Goal: Task Accomplishment & Management: Manage account settings

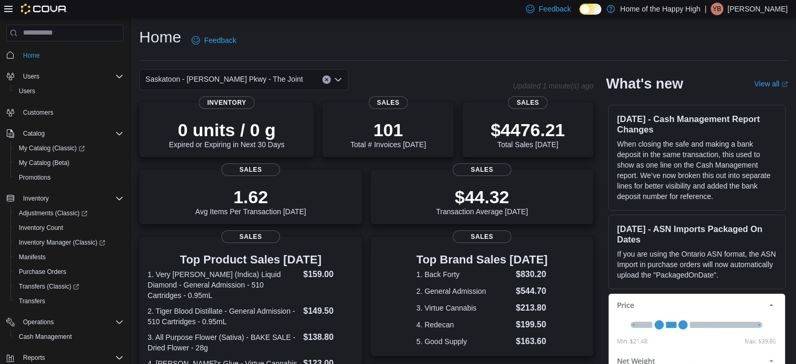
click at [248, 80] on span "Saskatoon - [PERSON_NAME] Pkwy - The Joint" at bounding box center [223, 79] width 157 height 13
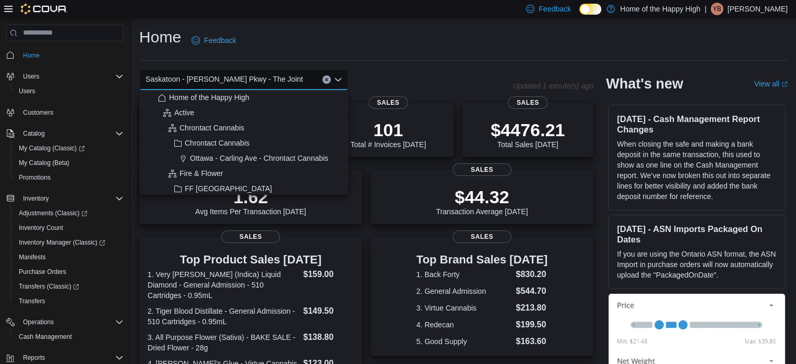
click at [248, 80] on span "Saskatoon - [PERSON_NAME] Pkwy - The Joint" at bounding box center [223, 79] width 157 height 13
drag, startPoint x: 280, startPoint y: 76, endPoint x: 126, endPoint y: 78, distance: 153.8
click at [127, 78] on div "Home Users Users Customers Catalog My Catalog (Classic) My Catalog (Beta) Promo…" at bounding box center [398, 327] width 796 height 618
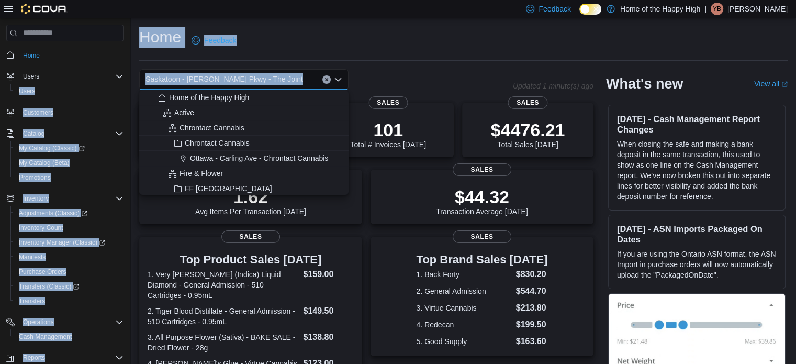
click at [287, 73] on div "Saskatoon - [PERSON_NAME] Pkwy - The Joint" at bounding box center [243, 79] width 209 height 21
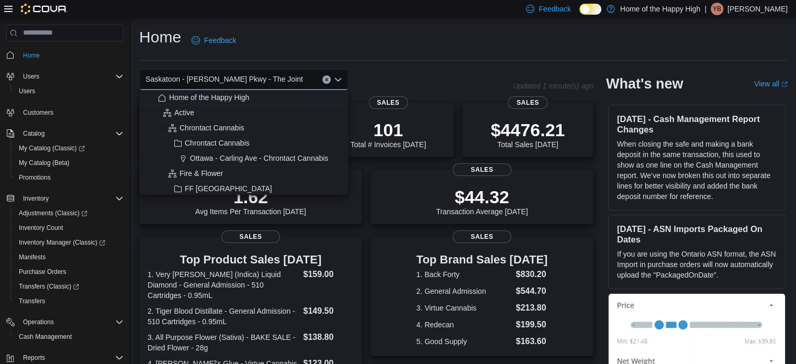
click at [281, 76] on div "Saskatoon - [PERSON_NAME] Pkwy - The Joint Combo box. Selected. [GEOGRAPHIC_DAT…" at bounding box center [243, 79] width 209 height 21
click at [323, 75] on div "Saskatoon - [PERSON_NAME] Pkwy - The Joint Combo box. Selected. [GEOGRAPHIC_DAT…" at bounding box center [243, 79] width 209 height 21
click at [325, 75] on button "Clear input" at bounding box center [326, 79] width 8 height 8
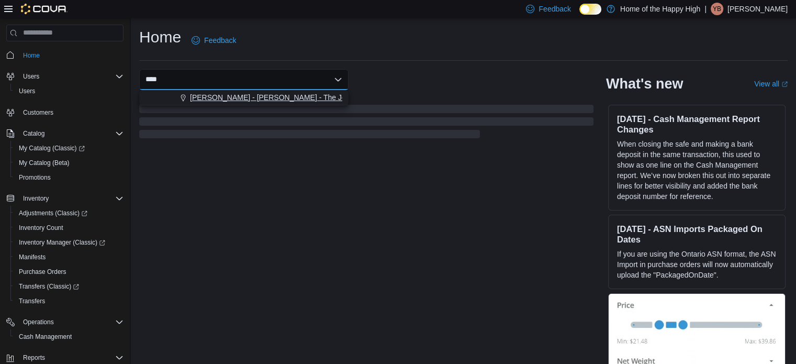
type input "****"
click at [321, 94] on div "[PERSON_NAME] - [PERSON_NAME] - The Joint" at bounding box center [250, 97] width 184 height 10
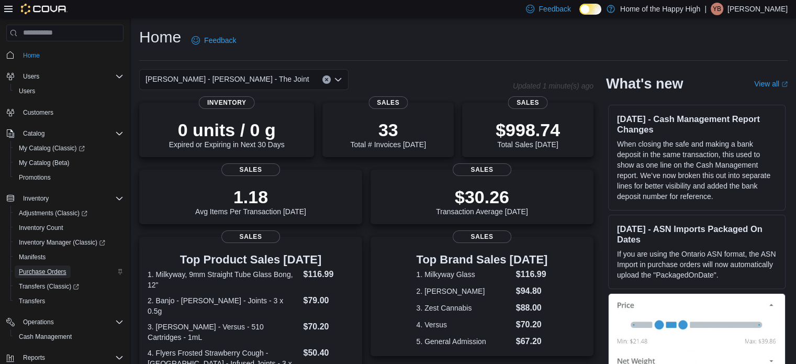
click at [48, 268] on span "Purchase Orders" at bounding box center [43, 271] width 48 height 8
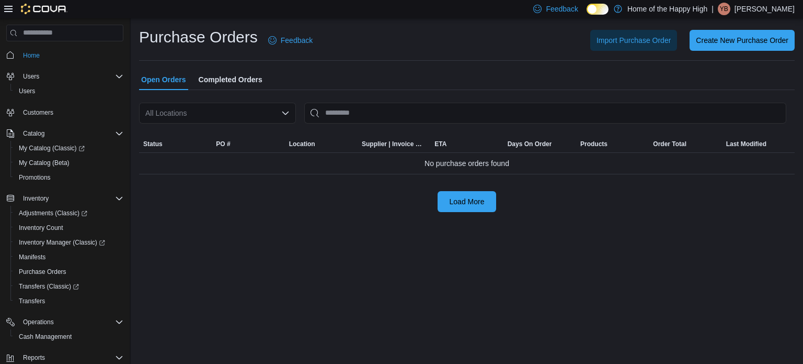
click at [247, 111] on div "All Locations" at bounding box center [217, 113] width 157 height 21
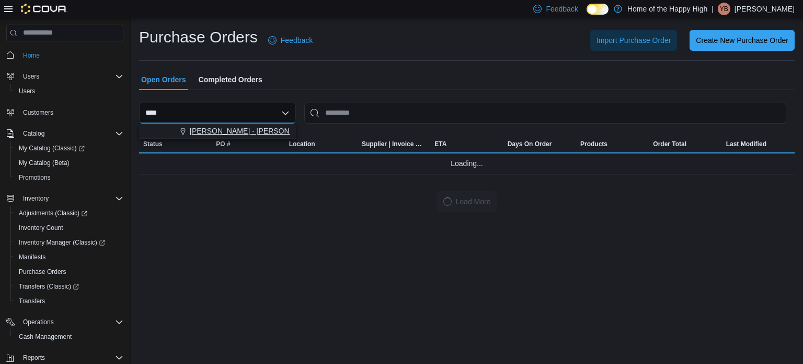
type input "****"
click at [259, 130] on span "[PERSON_NAME] - [PERSON_NAME] - The Joint" at bounding box center [272, 131] width 164 height 10
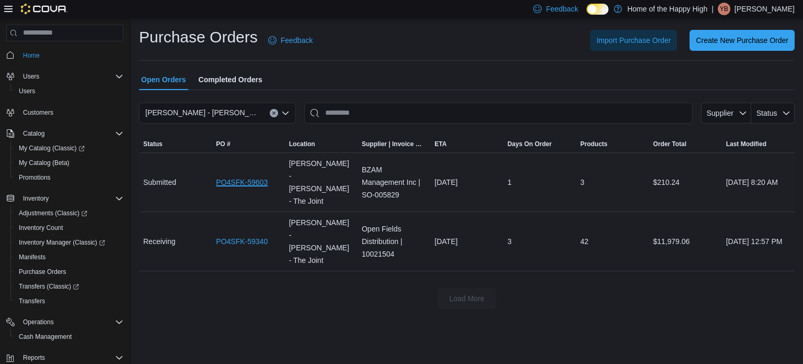
click at [240, 176] on link "PO4SFK-59603" at bounding box center [242, 182] width 52 height 13
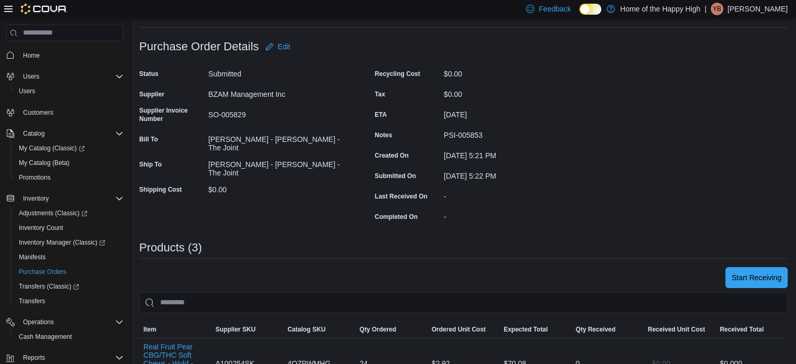
scroll to position [52, 0]
drag, startPoint x: 249, startPoint y: 111, endPoint x: 208, endPoint y: 115, distance: 41.5
click at [208, 115] on div "SO-005829" at bounding box center [278, 112] width 140 height 13
copy div "SO-005829"
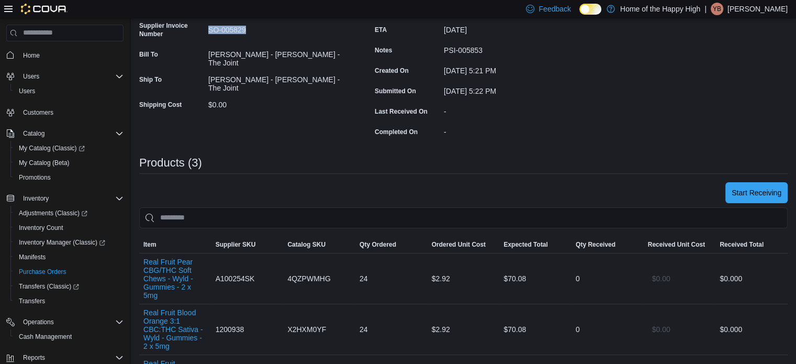
scroll to position [209, 0]
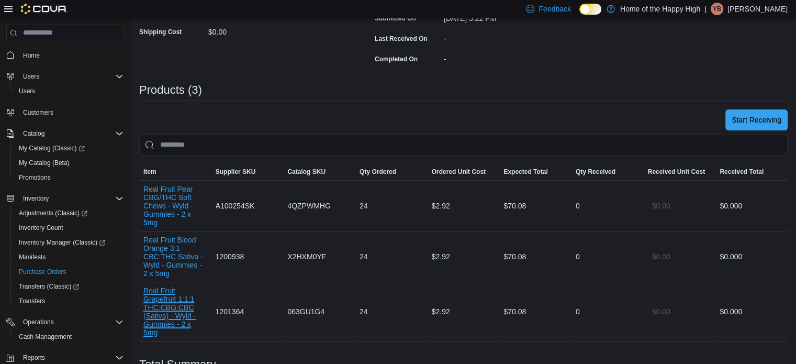
click at [186, 315] on button "Real Fruit Grapefruit 1:1:1 THC:CBG:CBC (Sativa) - Wyld - Gummies - 2 x 5mg" at bounding box center [175, 311] width 64 height 50
click at [750, 121] on span "Start Receiving" at bounding box center [756, 119] width 50 height 10
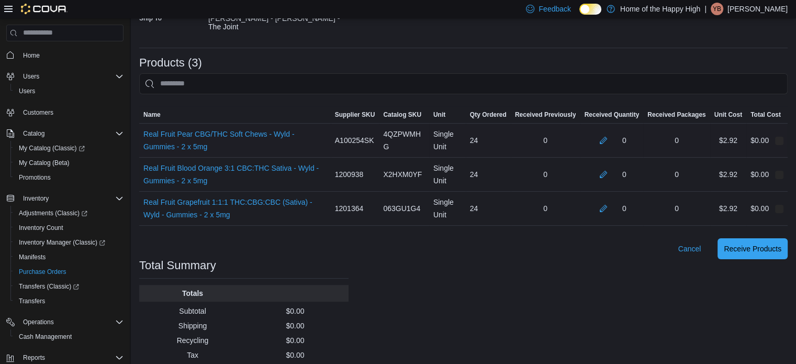
scroll to position [232, 0]
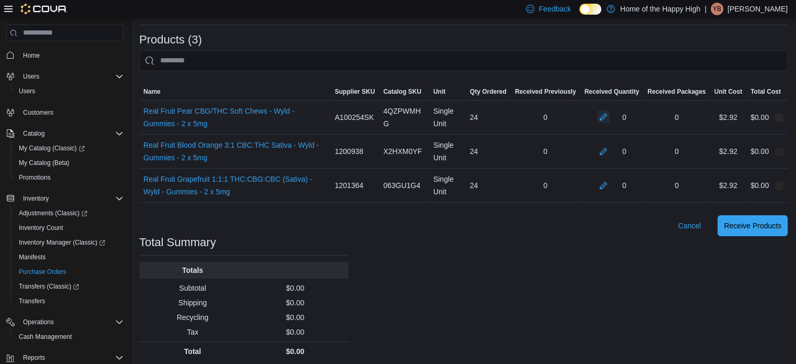
click at [609, 113] on button "button" at bounding box center [603, 116] width 13 height 13
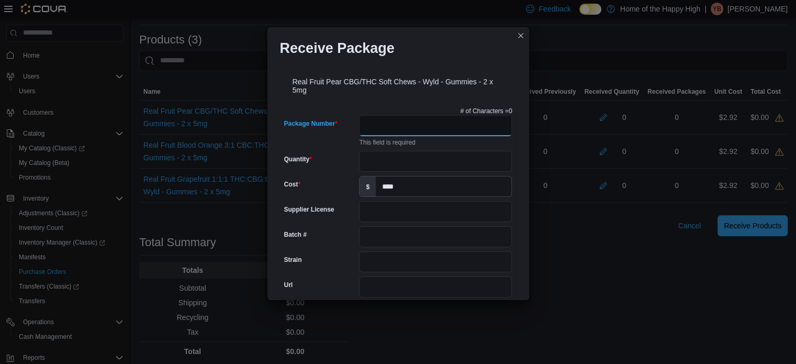
click at [386, 127] on input "Package Number" at bounding box center [435, 125] width 153 height 21
type input "*"
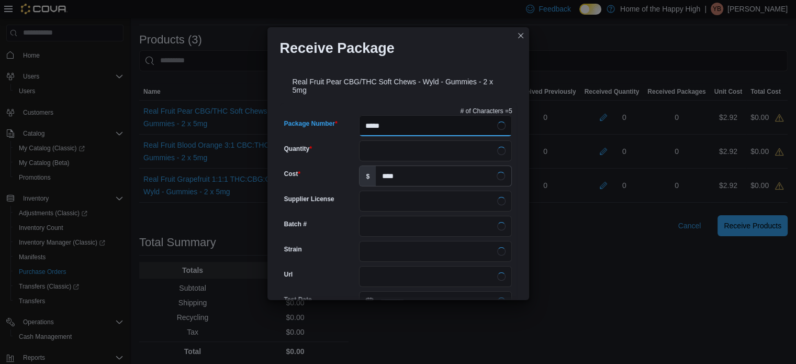
type input "******"
type input "**********"
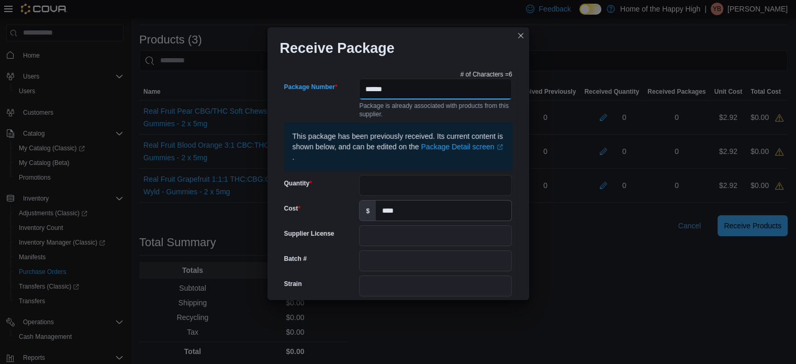
scroll to position [52, 0]
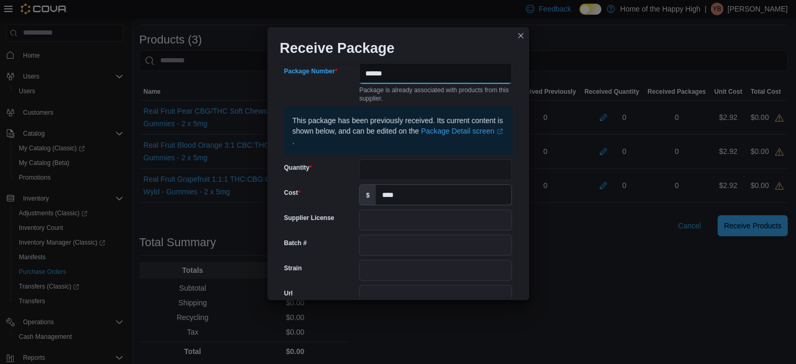
type input "******"
click at [375, 166] on input "Quantity" at bounding box center [435, 169] width 153 height 21
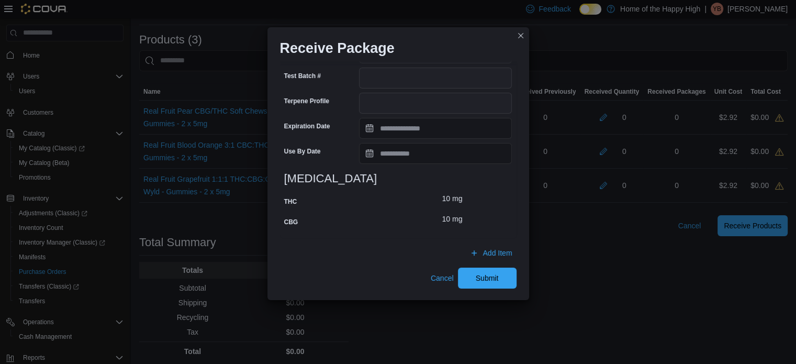
scroll to position [421, 0]
type input "**"
click at [479, 278] on span "Submit" at bounding box center [486, 276] width 23 height 10
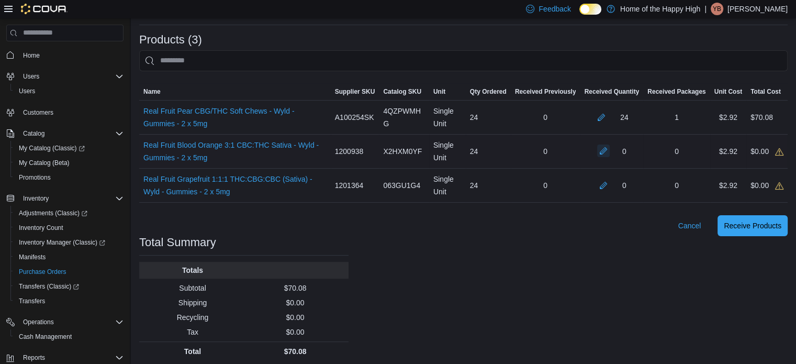
click at [605, 144] on button "button" at bounding box center [603, 150] width 13 height 13
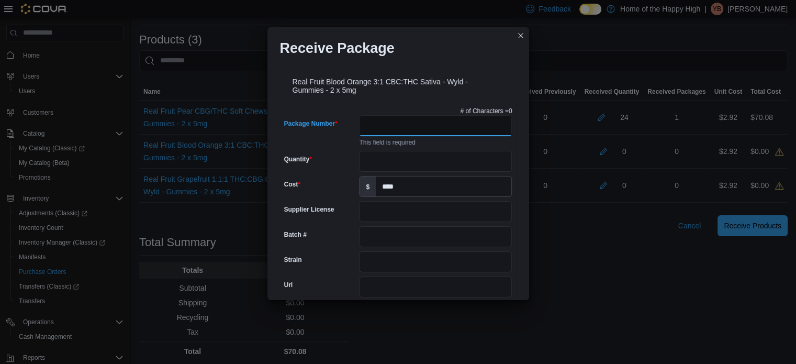
click at [410, 121] on input "Package Number" at bounding box center [435, 125] width 153 height 21
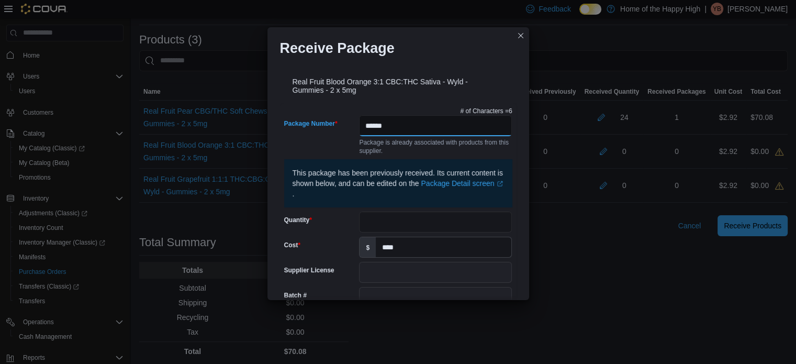
type input "******"
click at [400, 218] on input "Quantity" at bounding box center [435, 221] width 153 height 21
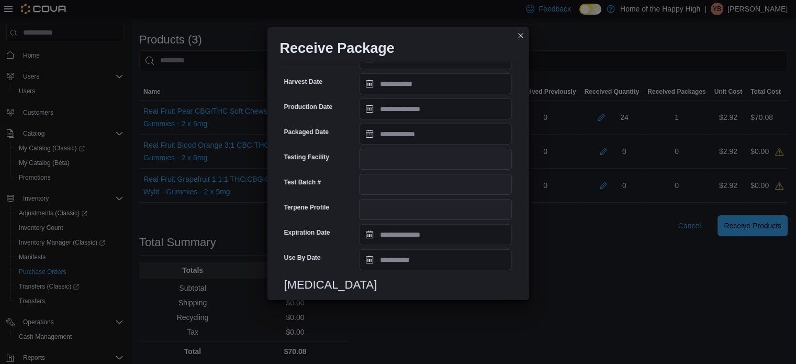
scroll to position [380, 0]
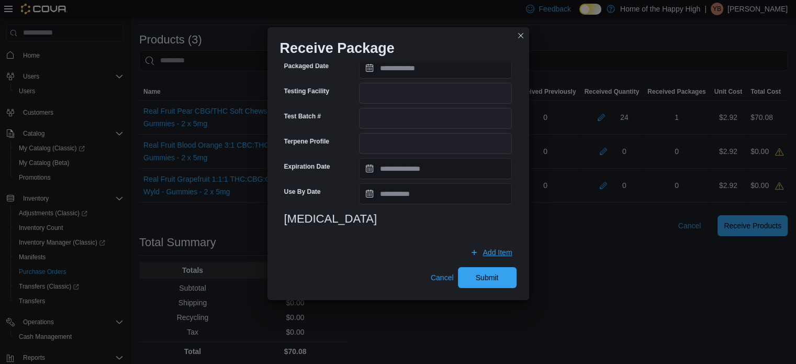
type input "**"
click at [491, 253] on span "Add Item" at bounding box center [496, 252] width 29 height 10
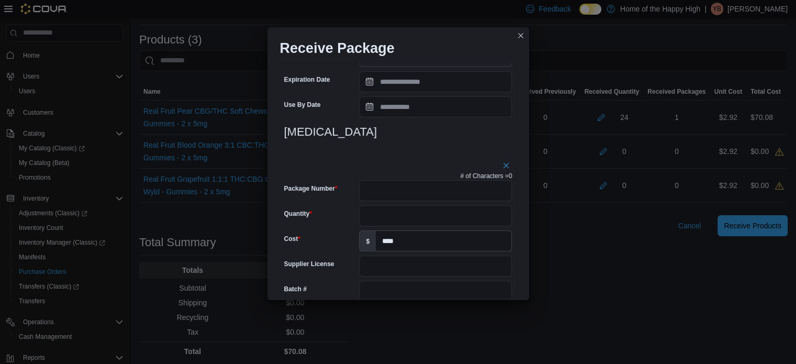
scroll to position [497, 0]
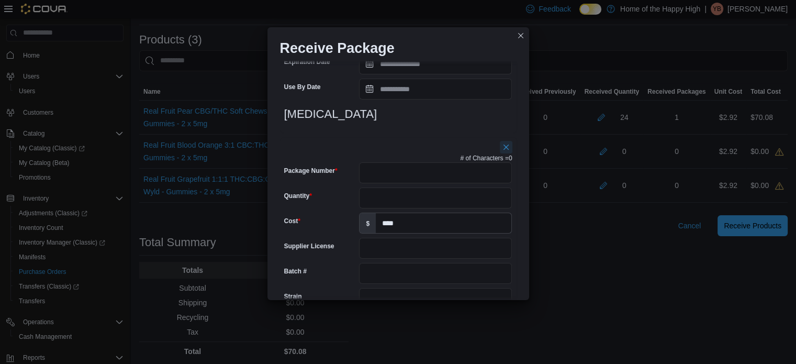
click at [500, 148] on button "button" at bounding box center [506, 147] width 13 height 13
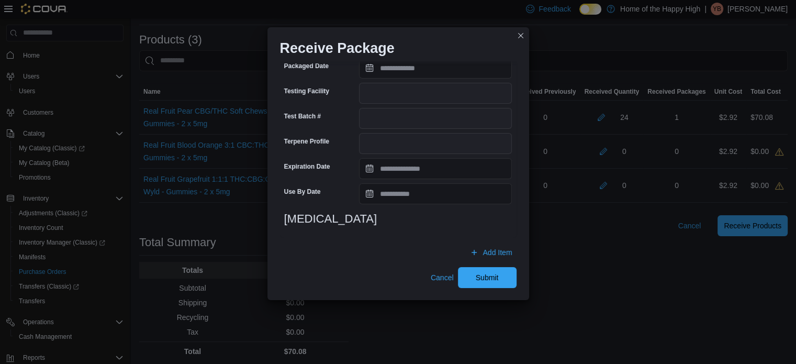
click at [335, 212] on h3 "Cannabinoids" at bounding box center [398, 218] width 228 height 13
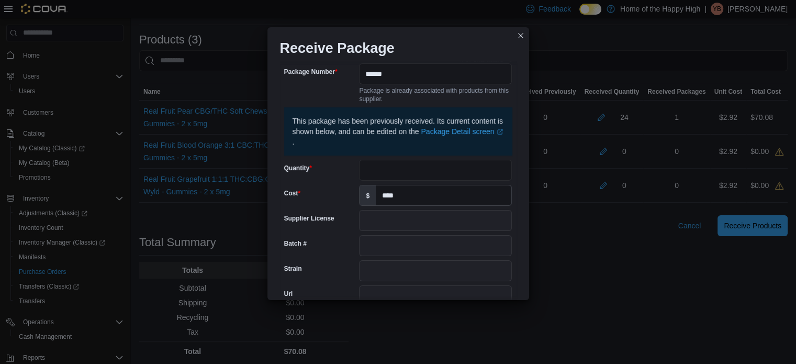
scroll to position [0, 0]
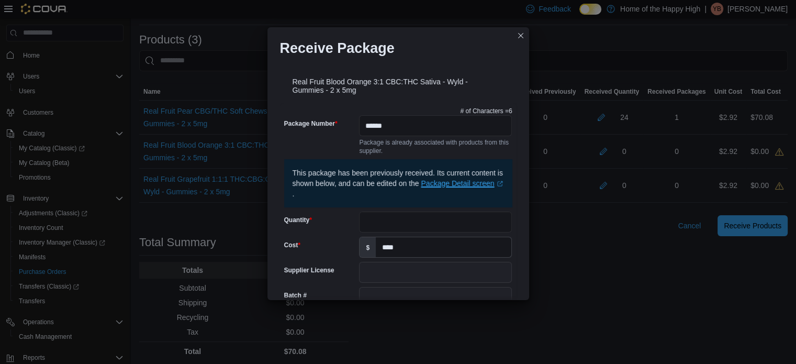
click at [457, 186] on link "Package Detail screen (opens in a new tab or window)" at bounding box center [462, 183] width 82 height 8
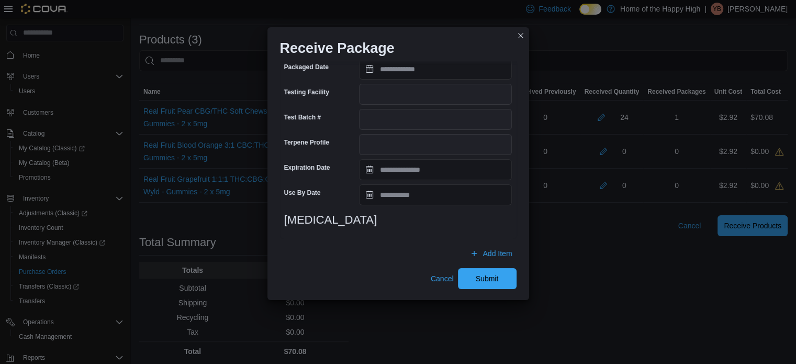
scroll to position [380, 0]
click at [475, 274] on span "Submit" at bounding box center [486, 276] width 23 height 10
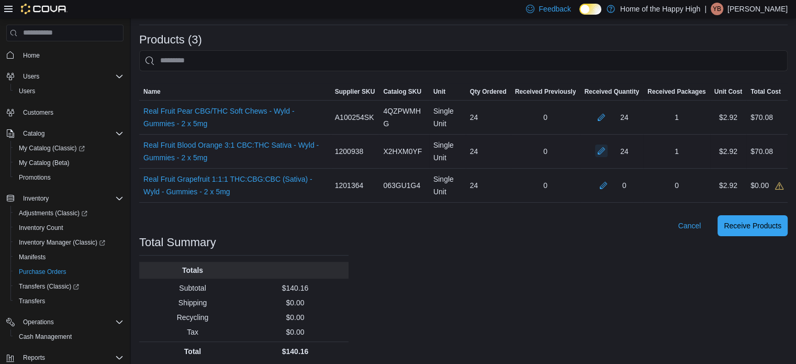
click at [604, 148] on button "button" at bounding box center [601, 150] width 13 height 13
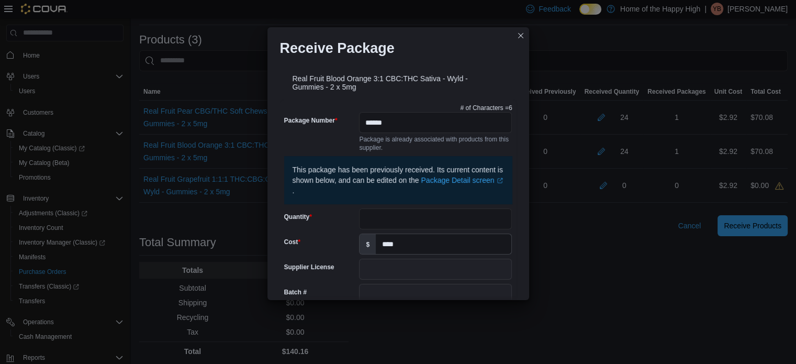
scroll to position [0, 0]
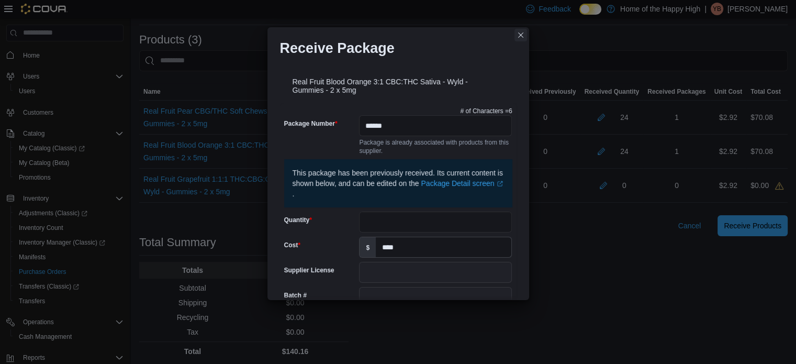
click at [523, 30] on button "Closes this modal window" at bounding box center [520, 35] width 13 height 13
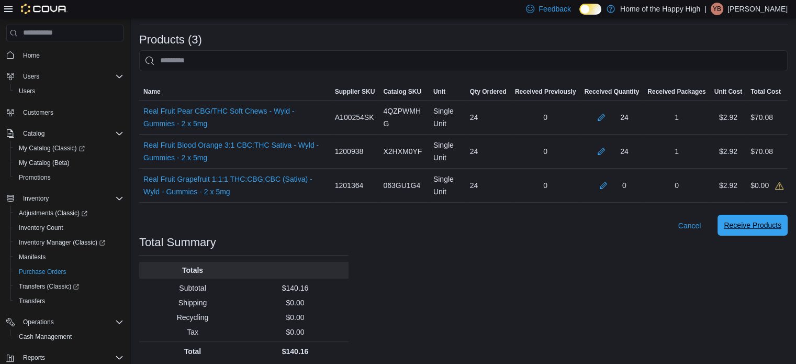
click at [781, 220] on span "Receive Products" at bounding box center [752, 225] width 58 height 10
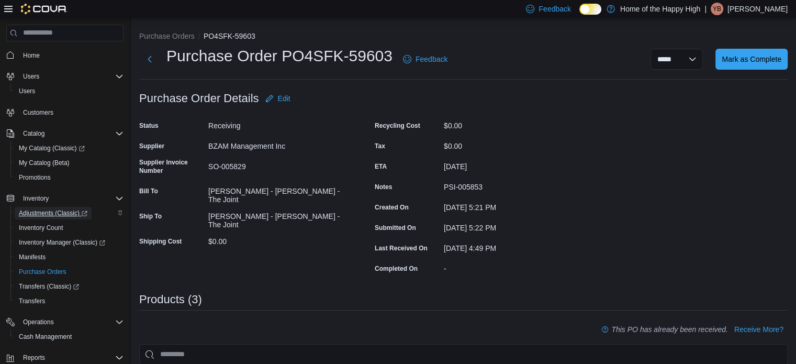
click at [76, 209] on span "Adjustments (Classic)" at bounding box center [53, 213] width 69 height 8
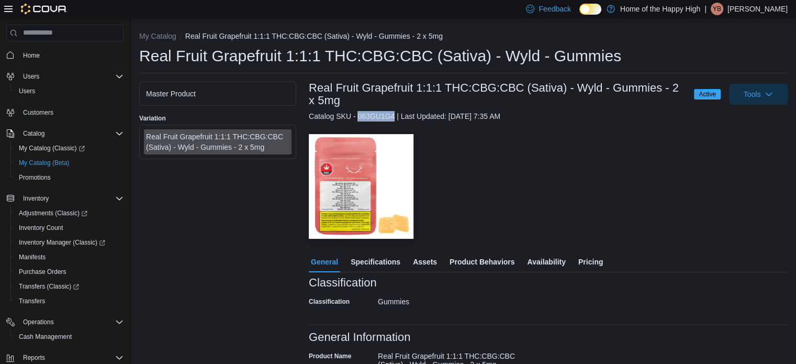
drag, startPoint x: 394, startPoint y: 115, endPoint x: 358, endPoint y: 118, distance: 35.7
click at [358, 118] on div "Catalog SKU - 063GU1G4 | Last Updated: August 28, 2025 7:35 AM" at bounding box center [548, 116] width 479 height 10
copy div "063GU1G4"
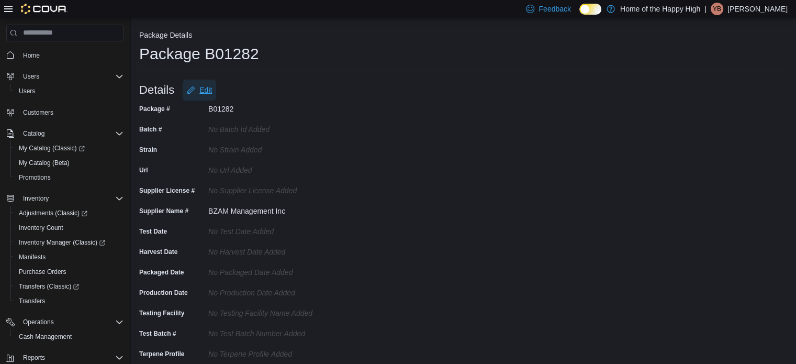
click at [188, 92] on icon "Edit" at bounding box center [190, 89] width 7 height 7
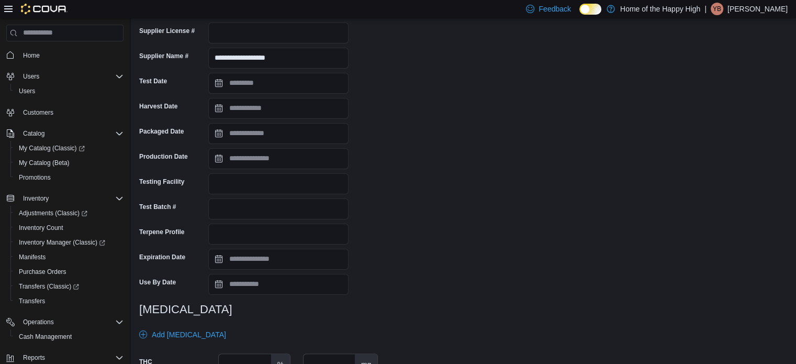
scroll to position [157, 0]
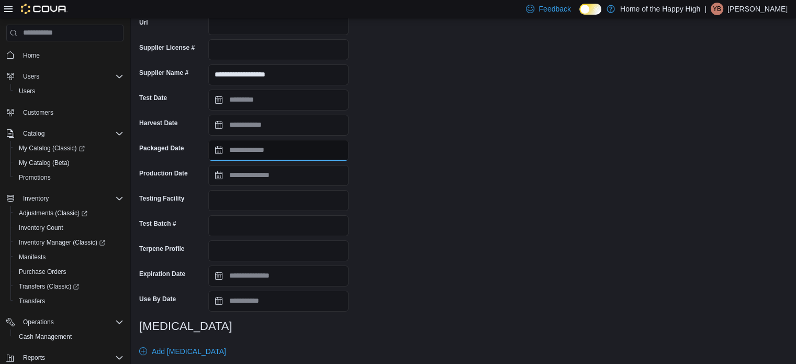
click at [220, 151] on input "Packaged Date" at bounding box center [278, 150] width 140 height 21
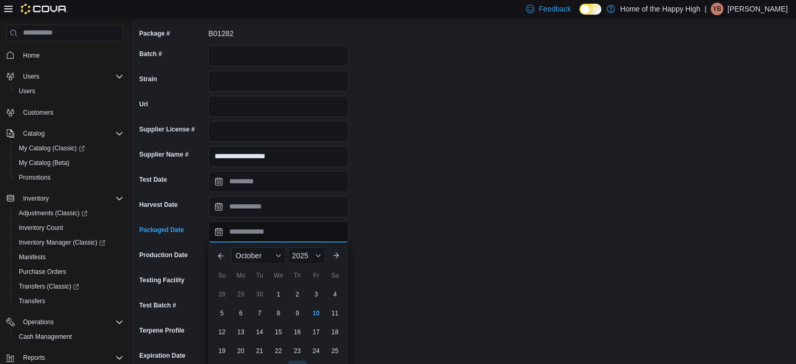
scroll to position [0, 0]
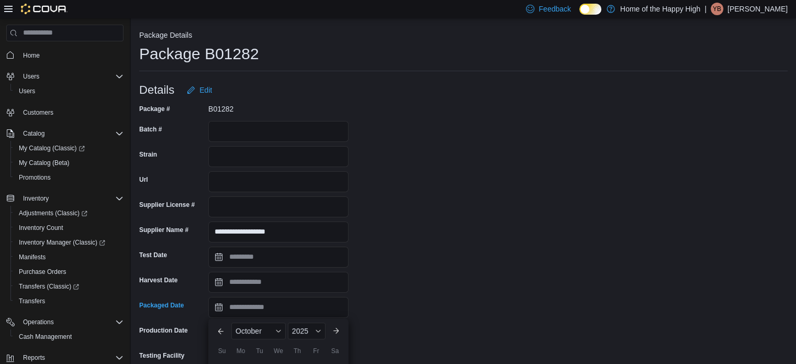
click at [266, 89] on div "Details Edit" at bounding box center [463, 90] width 648 height 21
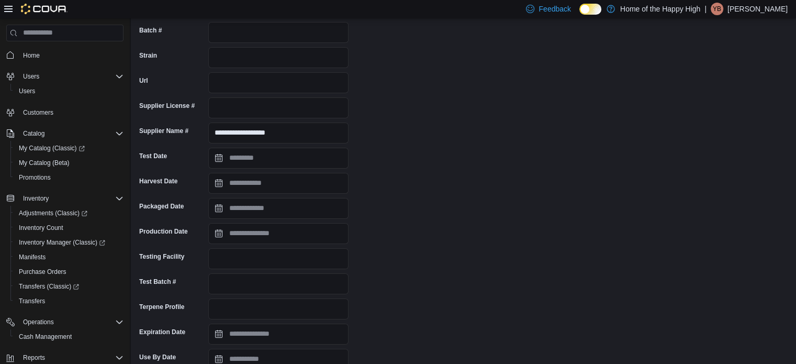
scroll to position [157, 0]
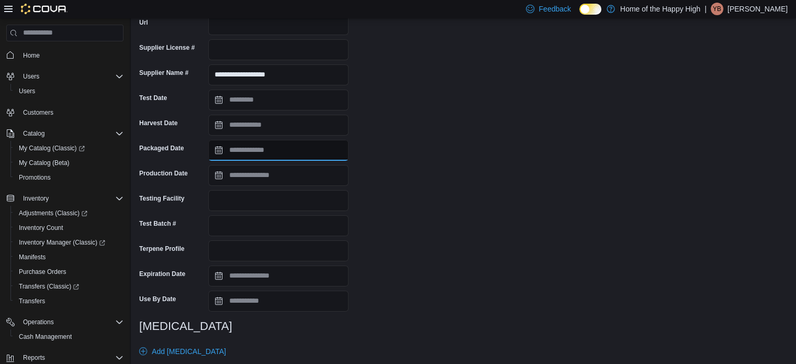
click at [220, 150] on input "Packaged Date" at bounding box center [278, 150] width 140 height 21
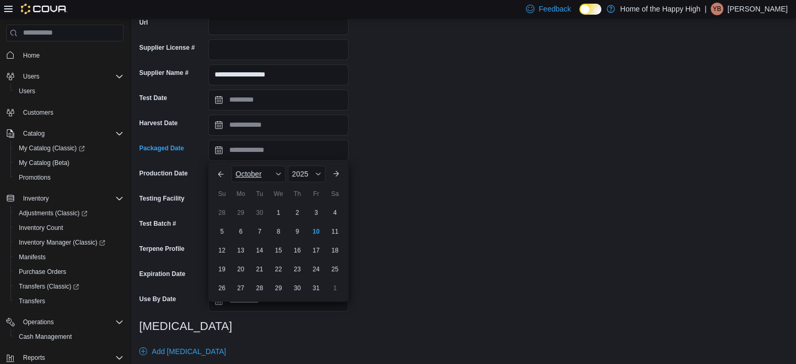
click at [252, 174] on span "October" at bounding box center [248, 173] width 26 height 8
click at [255, 281] on div "August" at bounding box center [267, 278] width 69 height 13
click at [280, 288] on div "27" at bounding box center [278, 287] width 17 height 17
type input "**********"
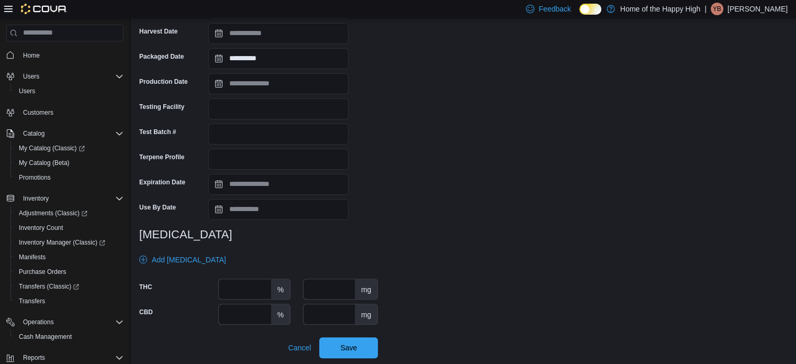
scroll to position [251, 0]
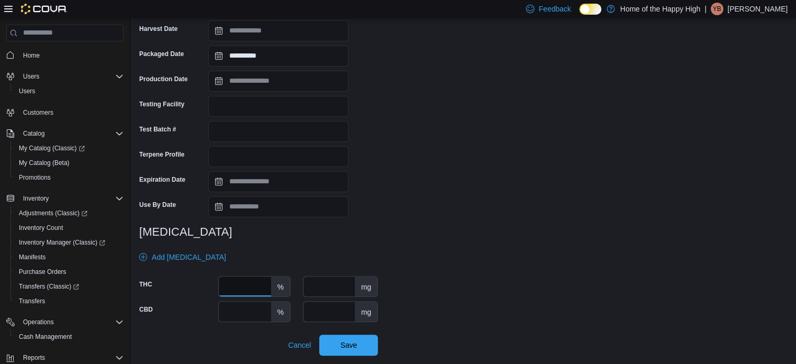
click at [242, 278] on input "number" at bounding box center [245, 286] width 52 height 20
type input "*"
click at [333, 285] on input "number" at bounding box center [328, 286] width 51 height 20
type input "**"
click at [349, 347] on span "Save" at bounding box center [348, 344] width 17 height 10
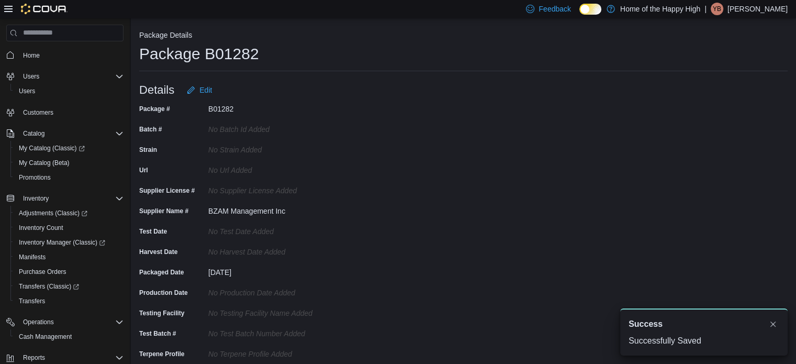
scroll to position [0, 0]
